Goal: Information Seeking & Learning: Learn about a topic

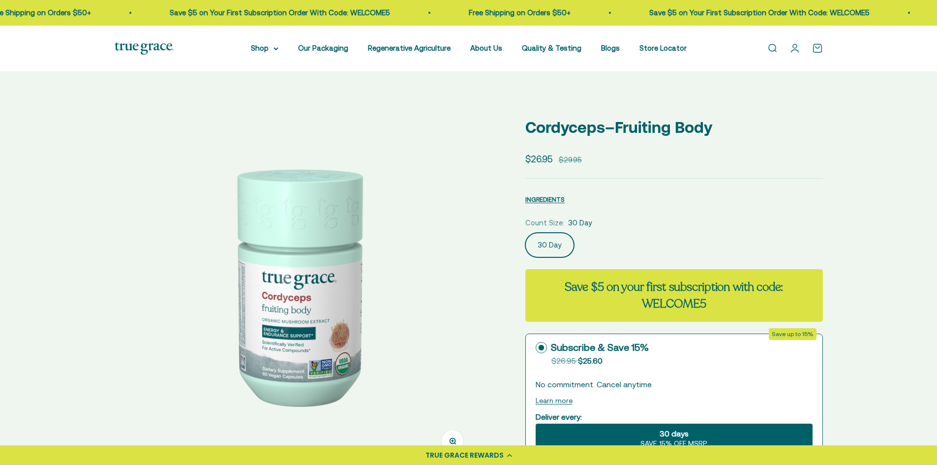
select select "3"
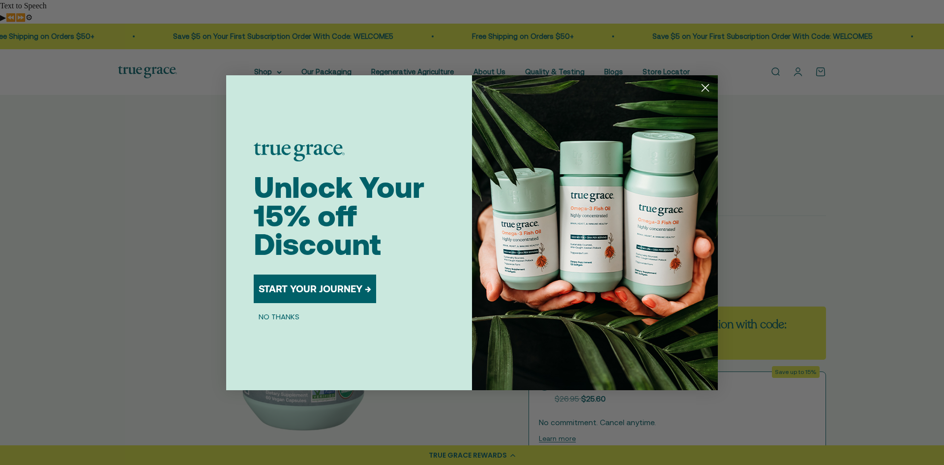
click at [709, 91] on icon "Close dialog" at bounding box center [705, 87] width 7 height 7
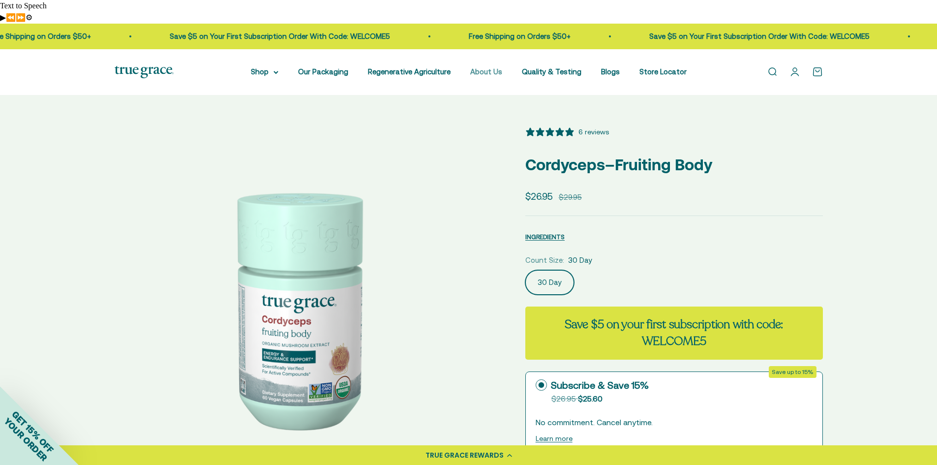
click at [483, 67] on link "About Us" at bounding box center [486, 71] width 32 height 8
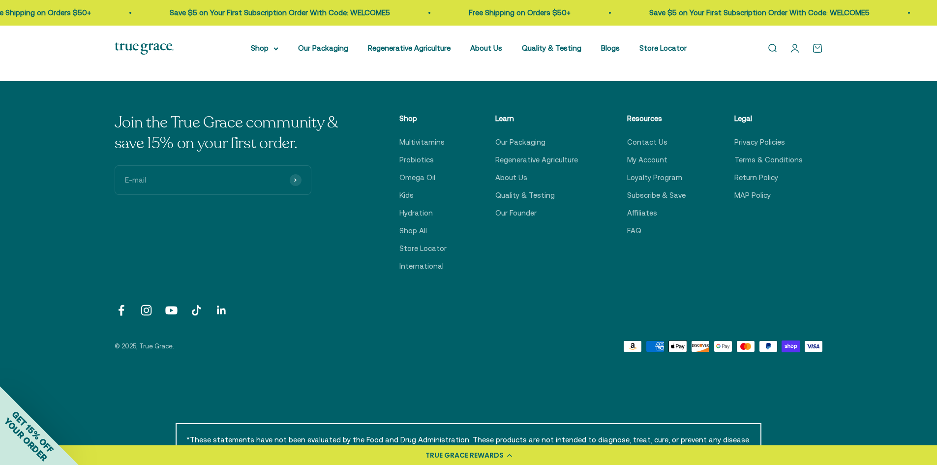
scroll to position [2509, 0]
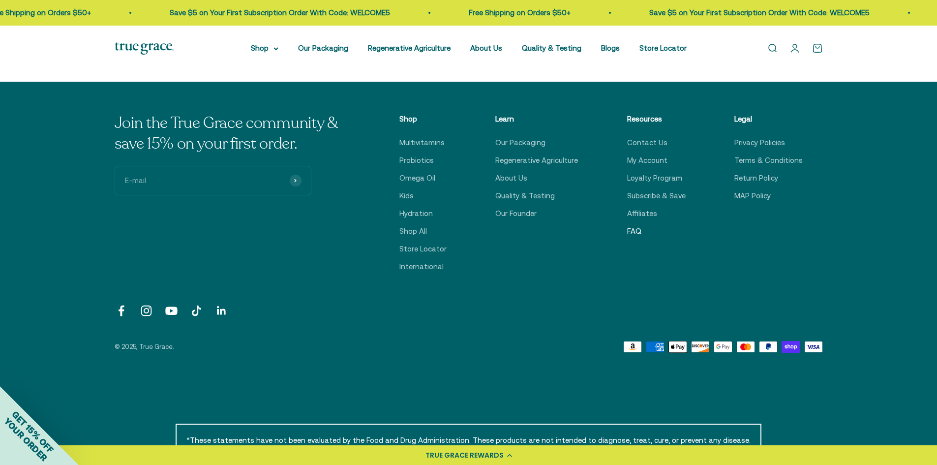
click at [636, 225] on link "FAQ" at bounding box center [634, 231] width 14 height 12
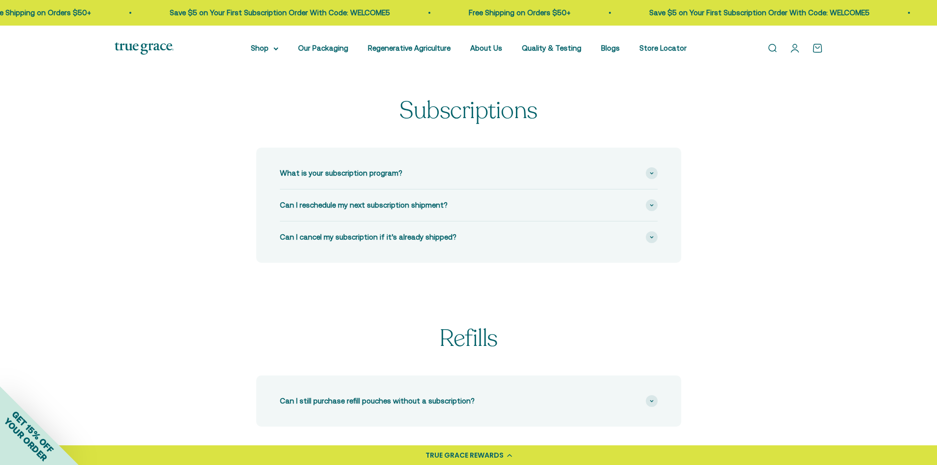
scroll to position [295, 0]
click at [445, 44] on link "Regenerative Agriculture" at bounding box center [409, 48] width 83 height 8
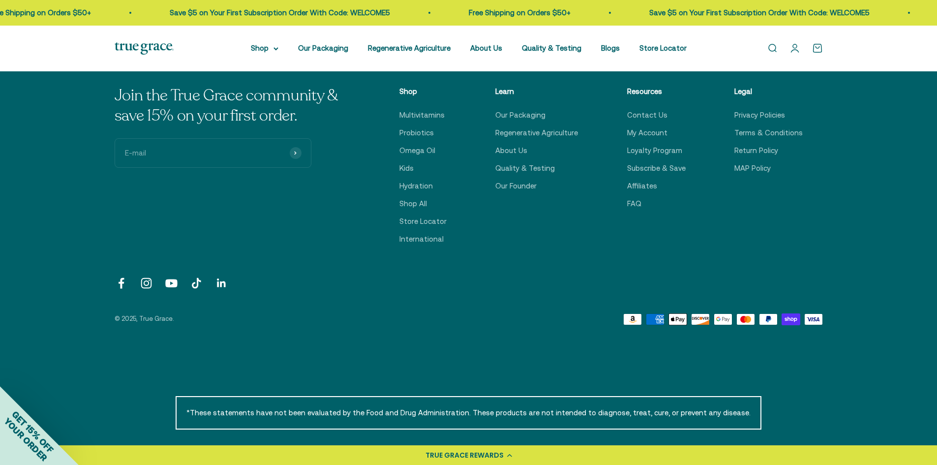
scroll to position [4033, 0]
